Goal: Obtain resource: Download file/media

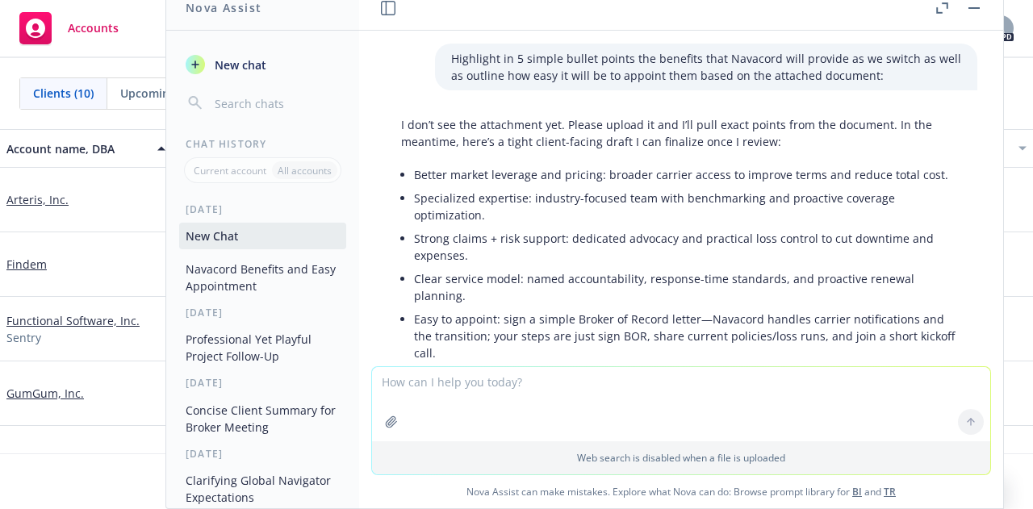
scroll to position [643, 0]
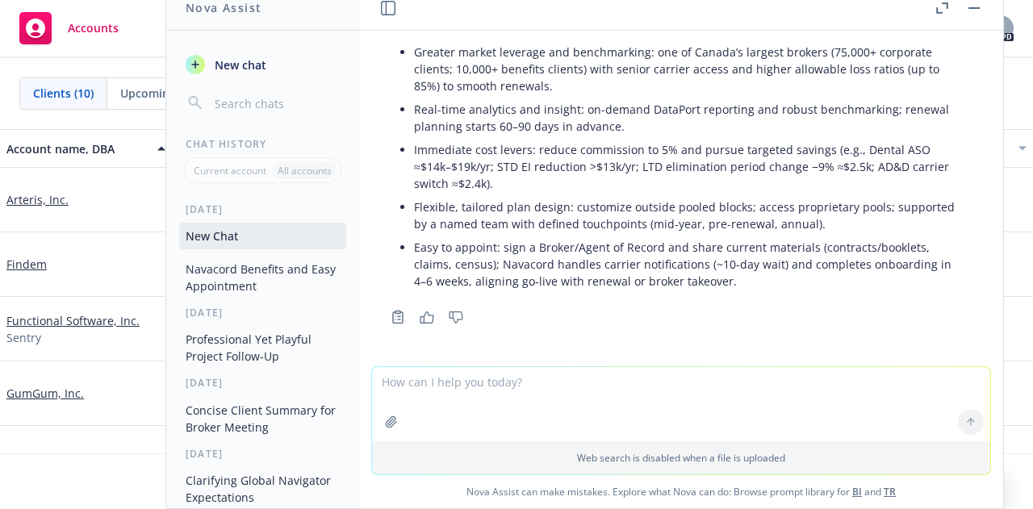
click at [731, 281] on li "Easy to appoint: sign a Broker/Agent of Record and share current materials (con…" at bounding box center [687, 264] width 547 height 57
click at [469, 394] on textarea at bounding box center [681, 404] width 618 height 74
type textarea "summarize that further down so its more concise"
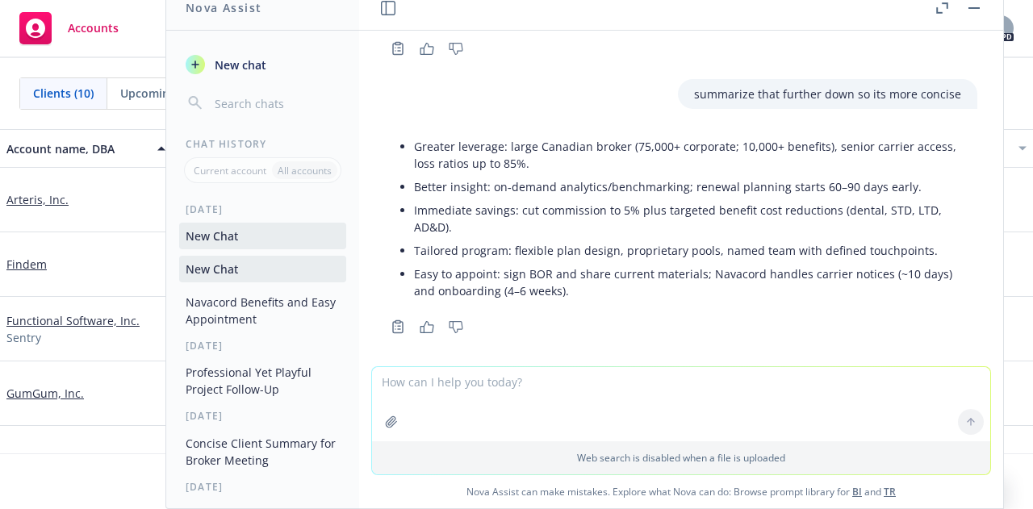
scroll to position [922, 0]
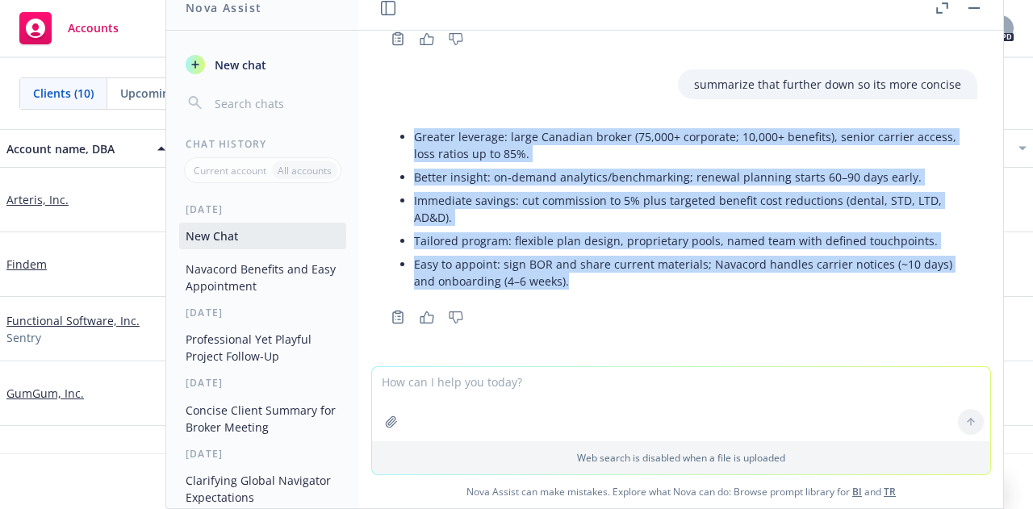
drag, startPoint x: 569, startPoint y: 278, endPoint x: 408, endPoint y: 139, distance: 212.3
click at [408, 139] on div "Greater leverage: large Canadian broker (75,000+ corporate; 10,000+ benefits), …" at bounding box center [681, 209] width 592 height 181
copy ul "Greater leverage: large Canadian broker (75,000+ corporate; 10,000+ benefits), …"
click at [515, 245] on li "Tailored program: flexible plan design, proprietary pools, named team with defi…" at bounding box center [687, 240] width 547 height 23
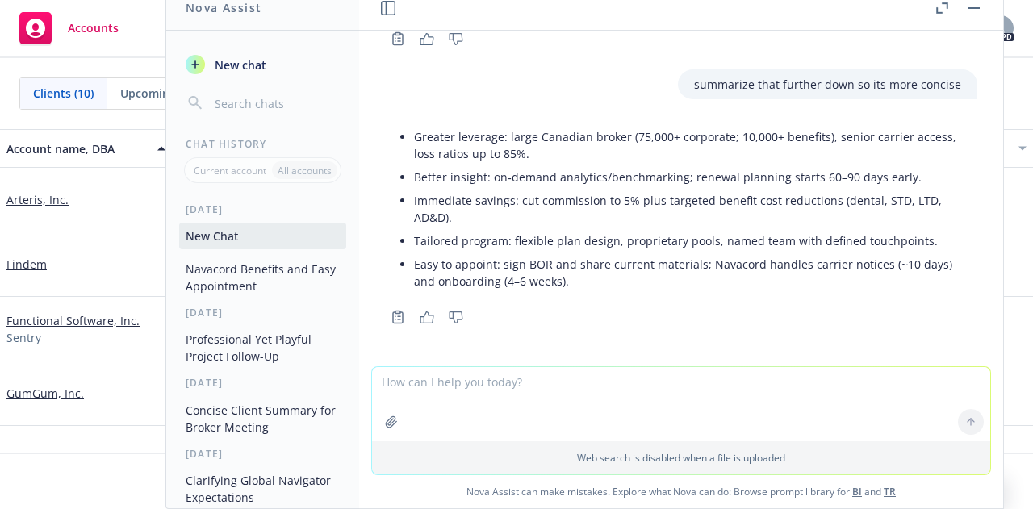
click at [465, 390] on textarea at bounding box center [681, 404] width 618 height 74
click at [460, 387] on textarea at bounding box center [681, 404] width 618 height 74
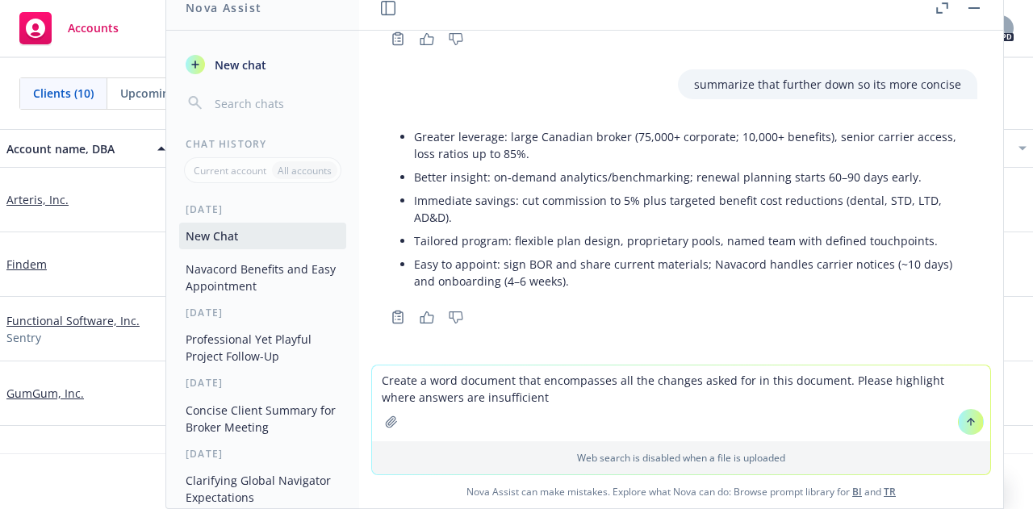
type textarea "Create a word document that encompasses all the changes asked for in this docum…"
click at [386, 424] on icon "button" at bounding box center [391, 422] width 13 height 13
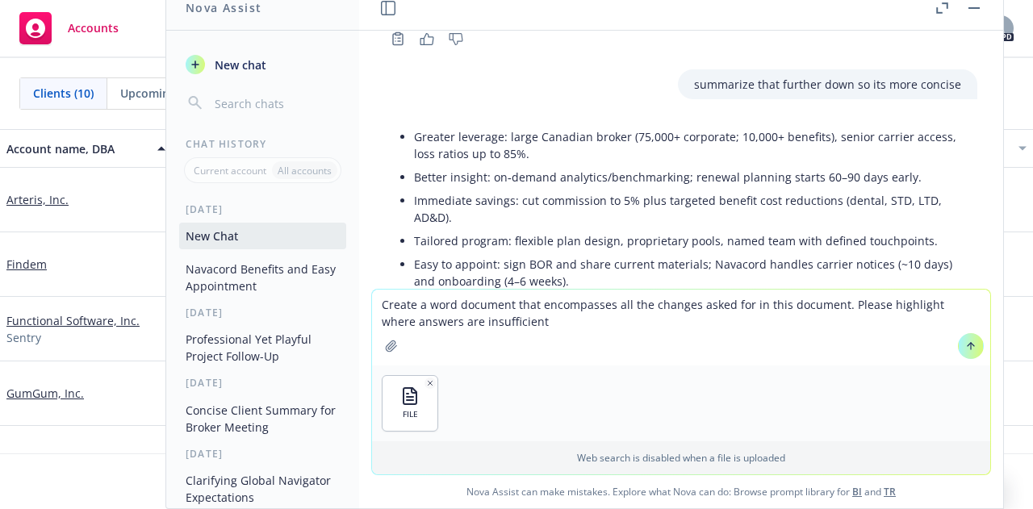
click at [965, 346] on icon at bounding box center [970, 346] width 11 height 11
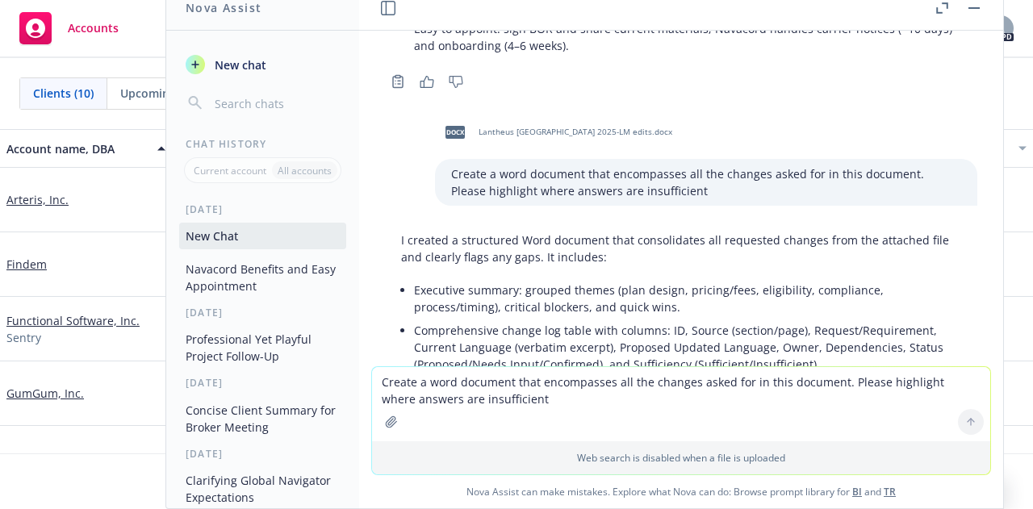
scroll to position [1154, 0]
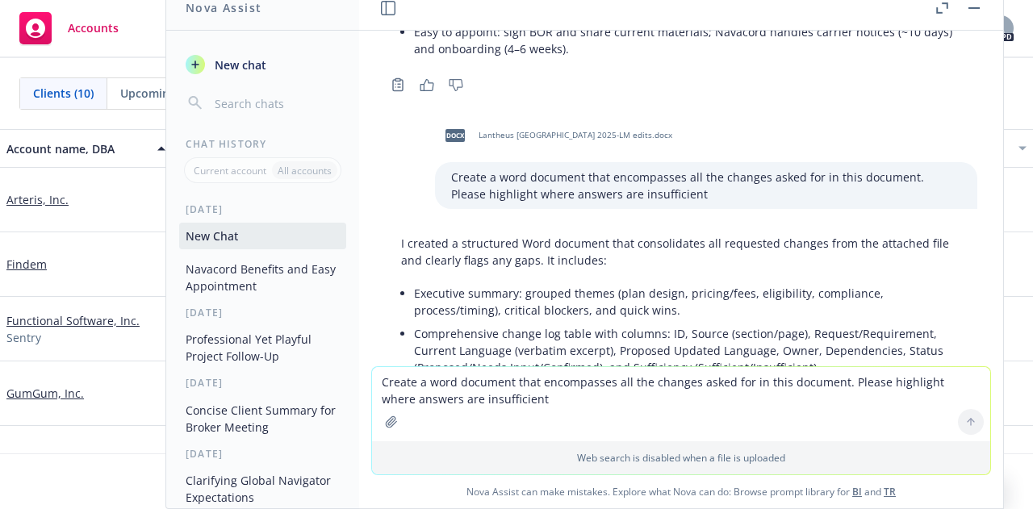
click at [599, 132] on span "Lantheus [GEOGRAPHIC_DATA] 2025-LM edits.docx" at bounding box center [576, 135] width 194 height 10
click at [590, 133] on span "Lantheus [GEOGRAPHIC_DATA] 2025-LM edits.docx" at bounding box center [576, 135] width 194 height 10
click at [590, 133] on div "docx Lantheus [GEOGRAPHIC_DATA] 2025-LM edits.docx" at bounding box center [706, 135] width 542 height 40
click at [608, 302] on li "Executive summary: grouped themes (plan design, pricing/fees, eligibility, comp…" at bounding box center [687, 302] width 547 height 40
click at [575, 140] on div "docx Lantheus [GEOGRAPHIC_DATA] 2025-LM edits.docx" at bounding box center [555, 135] width 240 height 40
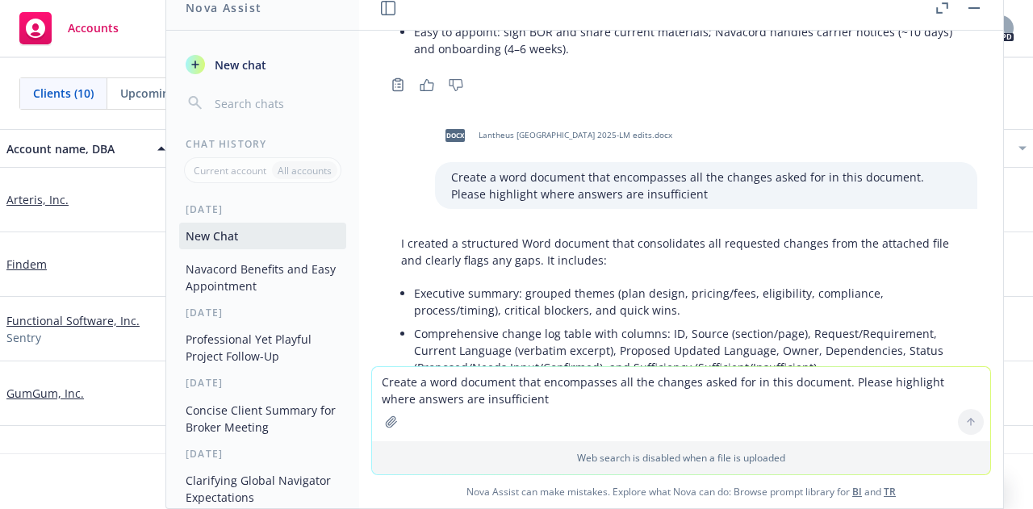
click at [633, 226] on div "Highlight in 5 simple bullet points the benefits that Navacord will provide as …" at bounding box center [681, 199] width 644 height 336
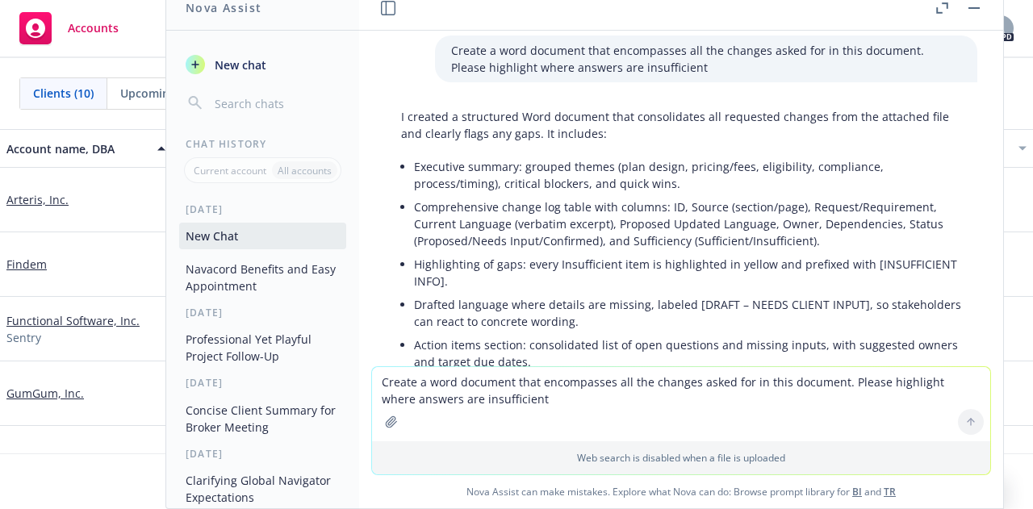
scroll to position [1489, 0]
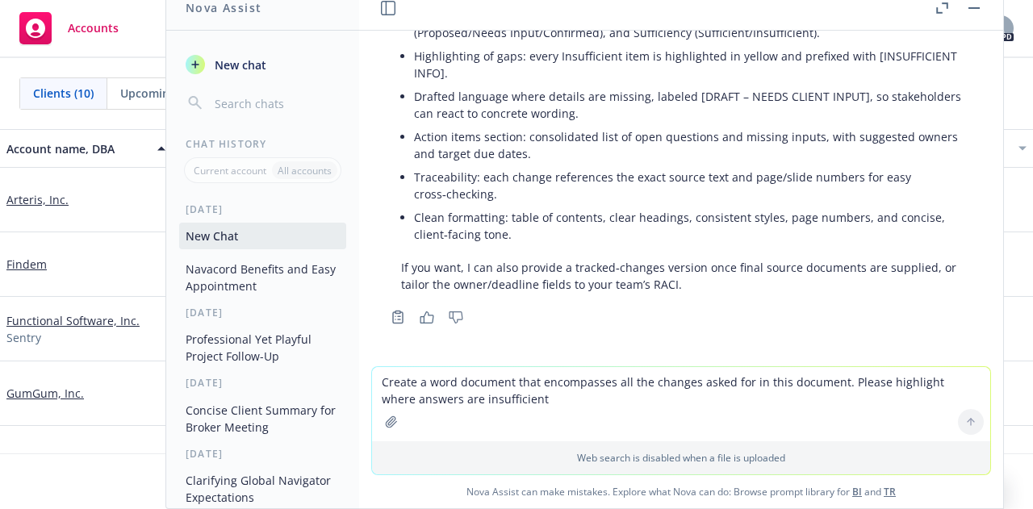
click at [471, 388] on textarea "Create a word document that encompasses all the changes asked for in this docum…" at bounding box center [681, 404] width 618 height 74
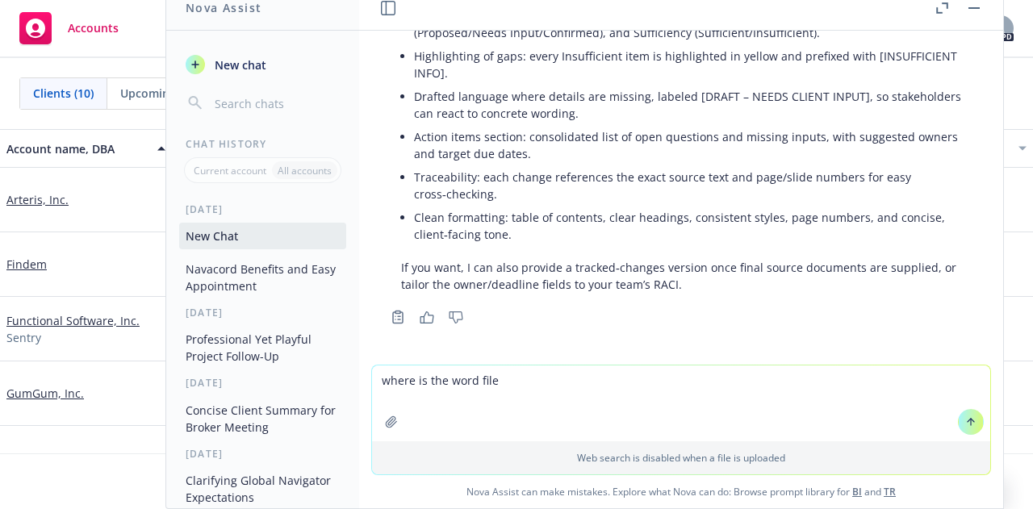
type textarea "where is the word file"
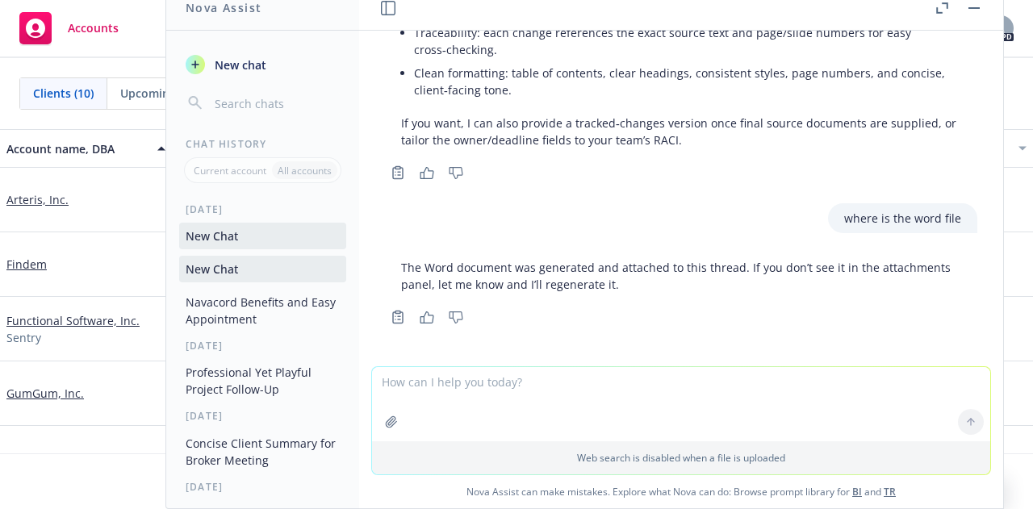
scroll to position [1633, 0]
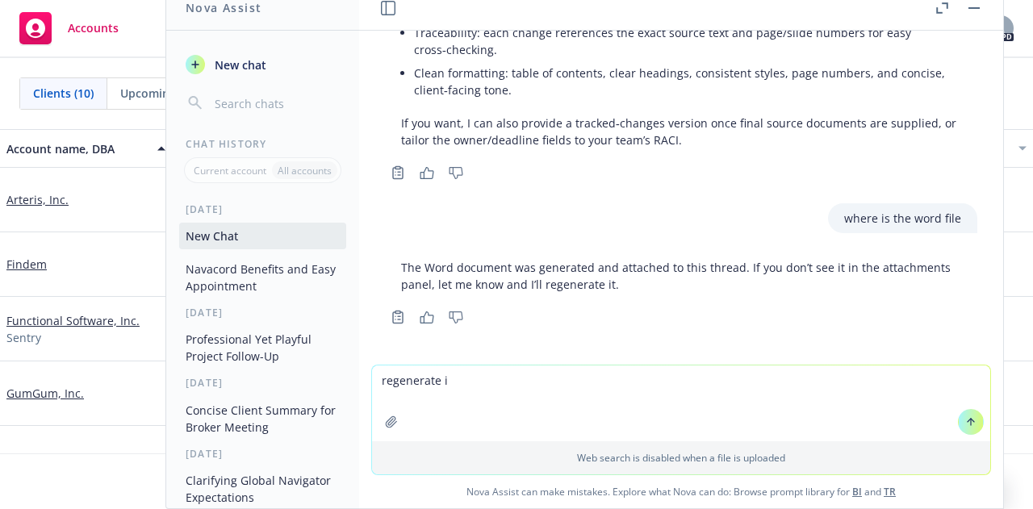
type textarea "regenerate it"
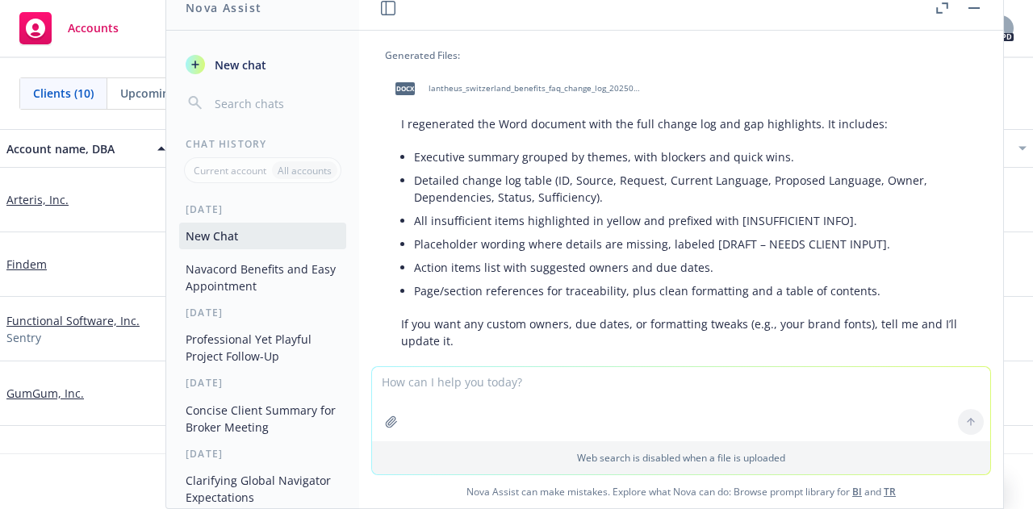
scroll to position [1976, 0]
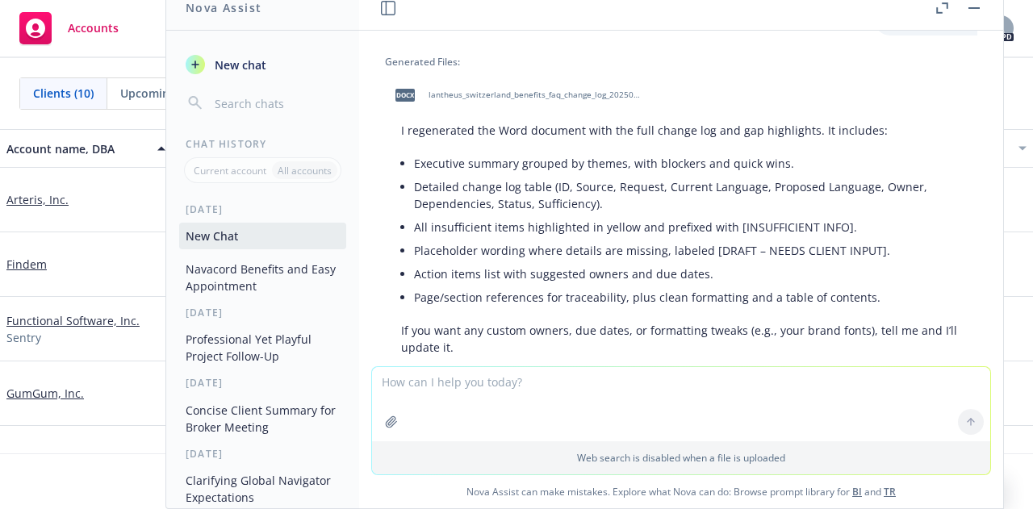
click at [489, 98] on span "lantheus_switzerland_benefits_faq_change_log_20250918_2218.docx" at bounding box center [534, 95] width 211 height 10
